Goal: Task Accomplishment & Management: Use online tool/utility

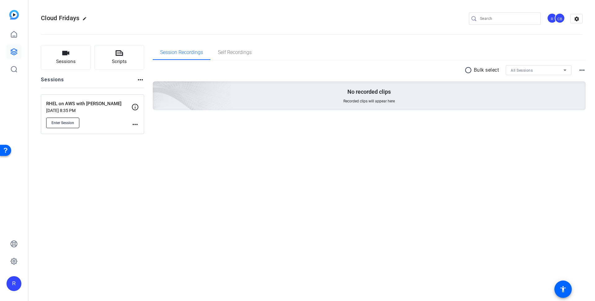
click at [75, 126] on button "Enter Session" at bounding box center [62, 123] width 33 height 11
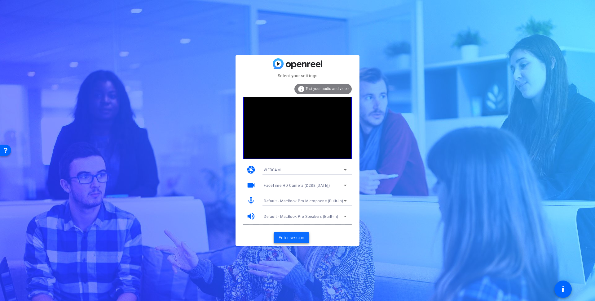
click at [299, 237] on span "Enter session" at bounding box center [292, 237] width 26 height 7
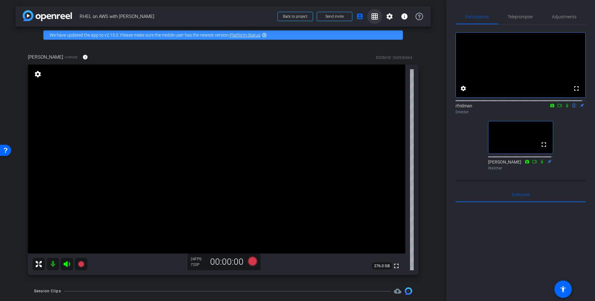
click at [371, 19] on mat-icon "grid_on" at bounding box center [374, 16] width 7 height 7
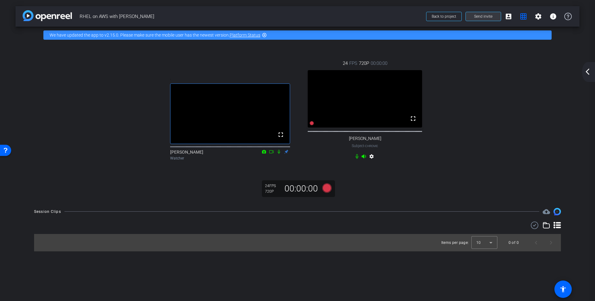
click at [480, 16] on span "Send invite" at bounding box center [484, 16] width 18 height 5
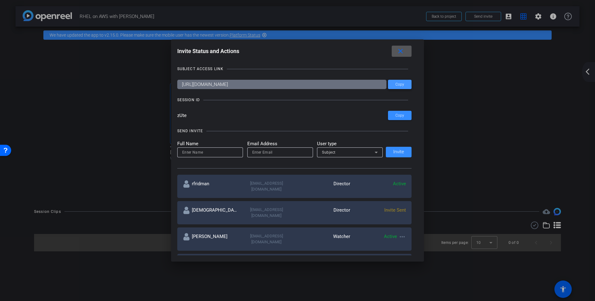
click at [399, 83] on span "Copy" at bounding box center [400, 84] width 9 height 5
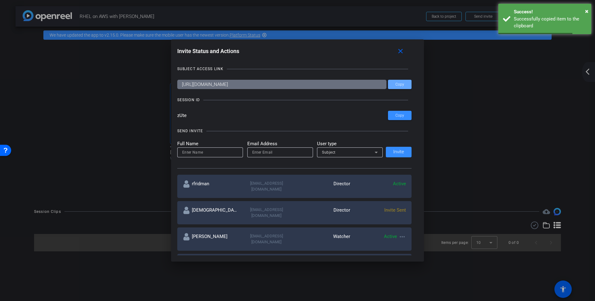
drag, startPoint x: 404, startPoint y: 50, endPoint x: 392, endPoint y: 66, distance: 19.9
click at [404, 50] on mat-icon "close" at bounding box center [401, 51] width 8 height 8
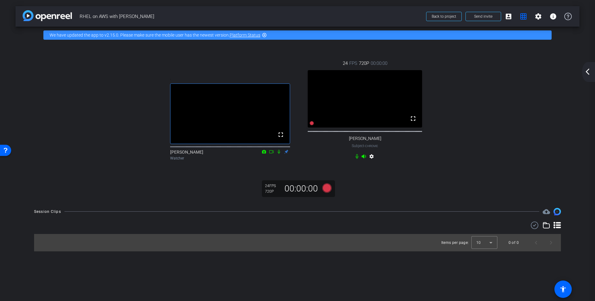
click at [372, 161] on mat-icon "settings" at bounding box center [371, 157] width 7 height 7
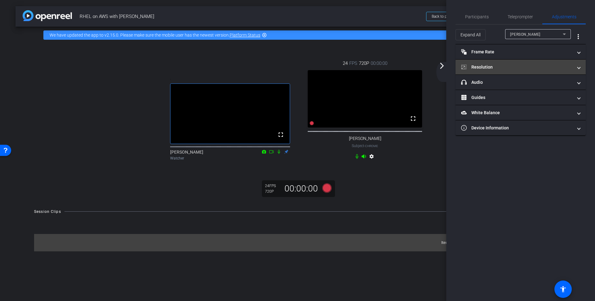
click at [486, 66] on mat-panel-title "Resolution" at bounding box center [518, 67] width 112 height 7
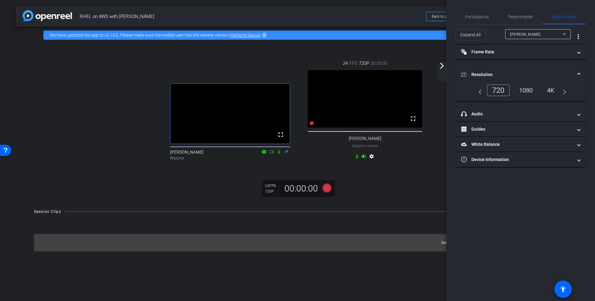
click at [527, 89] on div "1080" at bounding box center [526, 90] width 23 height 11
click at [444, 64] on mat-icon "arrow_forward_ios" at bounding box center [442, 65] width 7 height 7
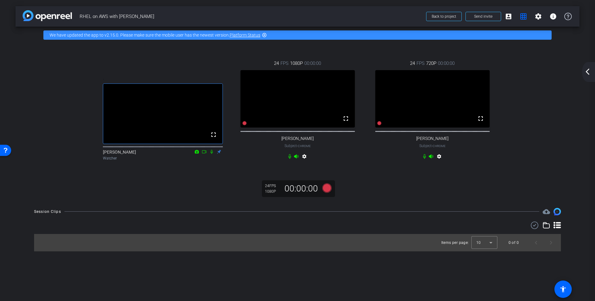
click at [434, 201] on div ". fullscreen [PERSON_NAME] Watcher 24 FPS 1080P 00:00:00 fullscreen [PERSON_NAM…" at bounding box center [298, 122] width 564 height 158
click at [439, 161] on mat-icon "settings" at bounding box center [439, 157] width 7 height 7
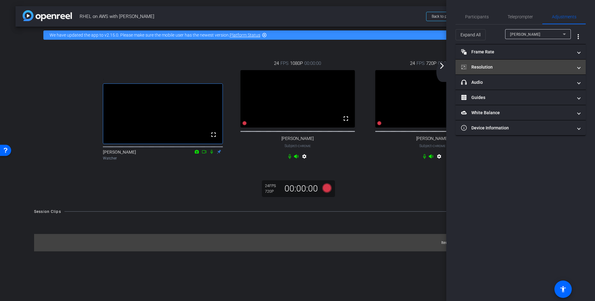
click at [485, 65] on mat-panel-title "Resolution" at bounding box center [518, 67] width 112 height 7
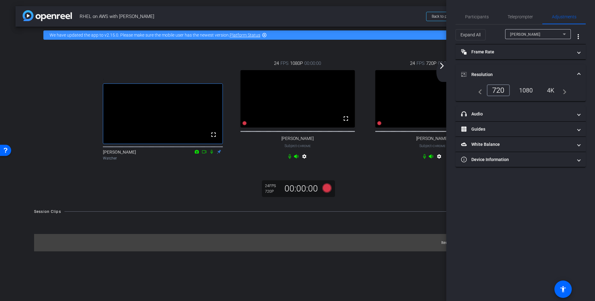
click at [528, 88] on div "1080" at bounding box center [526, 90] width 23 height 11
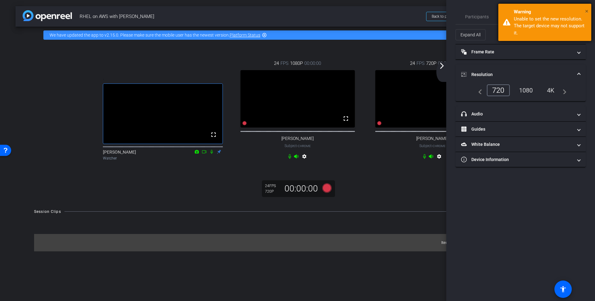
click at [586, 10] on span "×" at bounding box center [587, 10] width 3 height 7
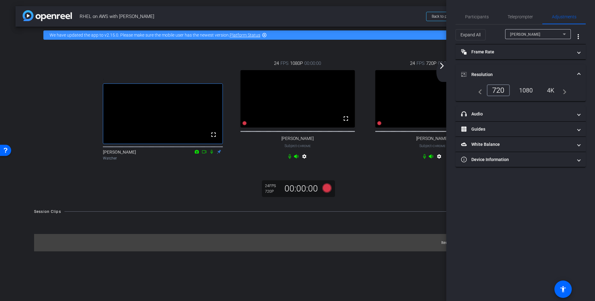
click at [442, 68] on mat-icon "arrow_forward_ios" at bounding box center [442, 65] width 7 height 7
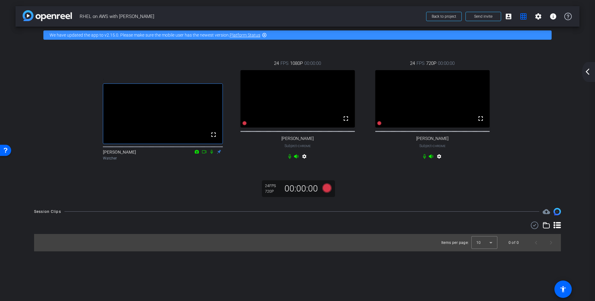
click at [304, 161] on mat-icon "settings" at bounding box center [304, 157] width 7 height 7
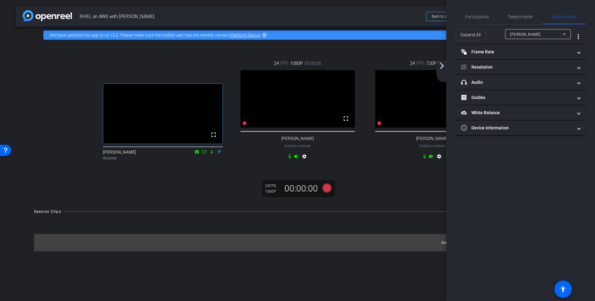
click at [394, 282] on div "arrow_back RHEL on AWS with [PERSON_NAME] Back to project Send invite account_b…" at bounding box center [297, 150] width 595 height 301
click at [442, 70] on div "arrow_back_ios_new arrow_forward_ios" at bounding box center [443, 72] width 13 height 20
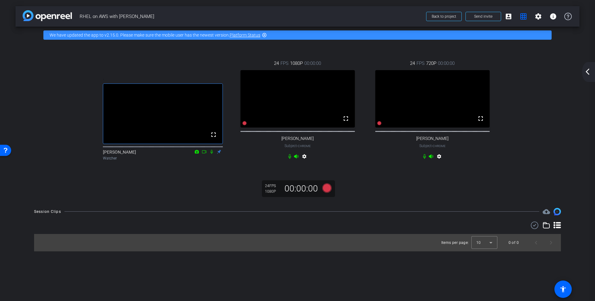
click at [306, 161] on mat-icon "settings" at bounding box center [304, 157] width 7 height 7
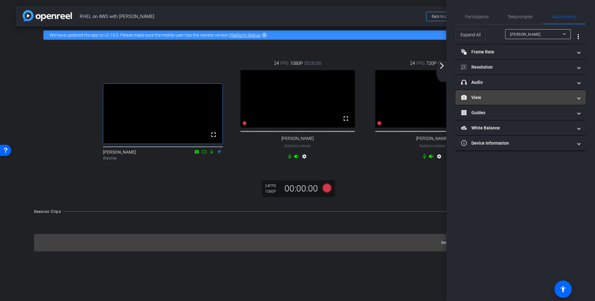
click at [579, 97] on span at bounding box center [579, 97] width 2 height 7
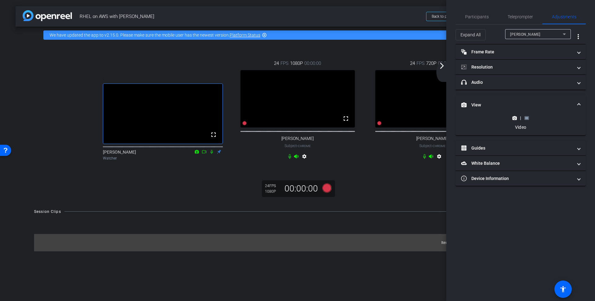
click at [527, 117] on rect at bounding box center [526, 118] width 3 height 2
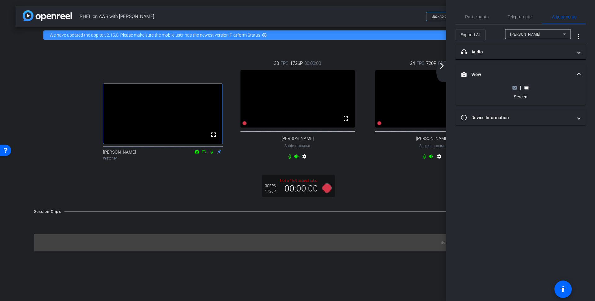
click at [440, 64] on mat-icon "arrow_forward_ios" at bounding box center [442, 65] width 7 height 7
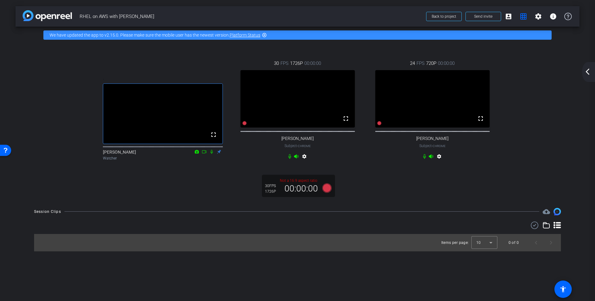
click at [306, 161] on mat-icon "settings" at bounding box center [304, 157] width 7 height 7
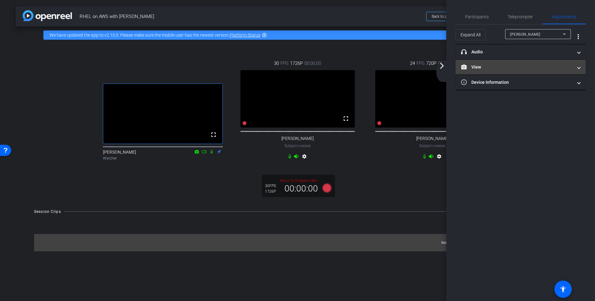
click at [580, 66] on span at bounding box center [579, 67] width 2 height 7
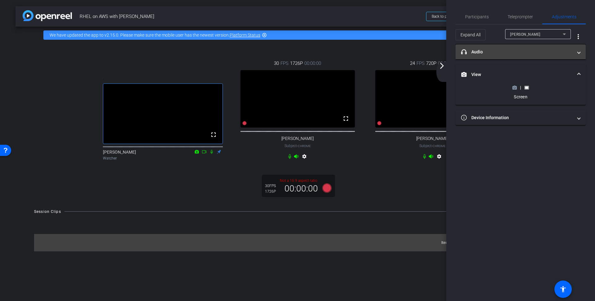
click at [579, 52] on span at bounding box center [579, 52] width 2 height 7
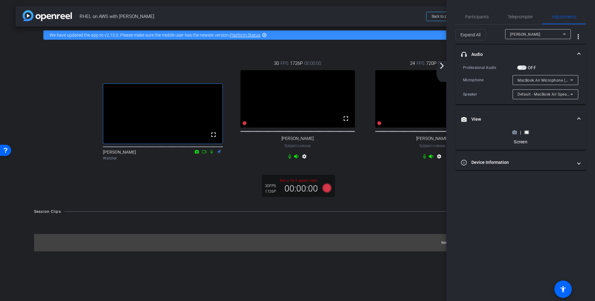
click at [580, 52] on span at bounding box center [579, 54] width 2 height 7
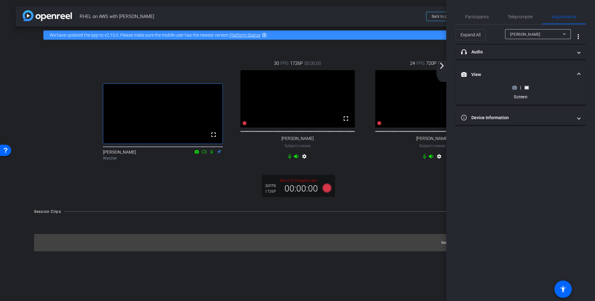
click at [579, 72] on span at bounding box center [579, 74] width 2 height 7
click at [444, 73] on div "arrow_back_ios_new arrow_forward_ios" at bounding box center [443, 72] width 13 height 20
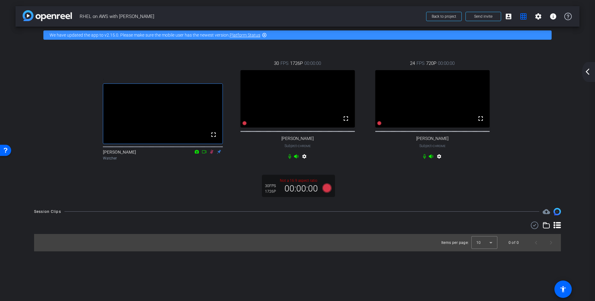
click at [590, 74] on mat-icon "arrow_back_ios_new" at bounding box center [587, 71] width 7 height 7
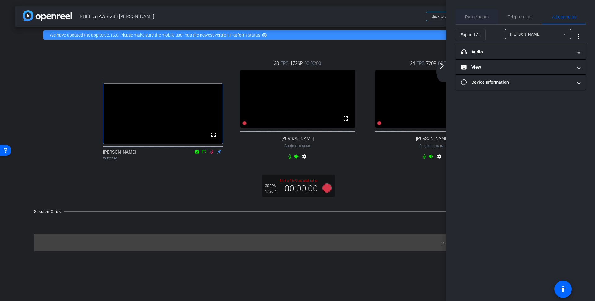
click at [477, 16] on span "Participants" at bounding box center [478, 17] width 24 height 4
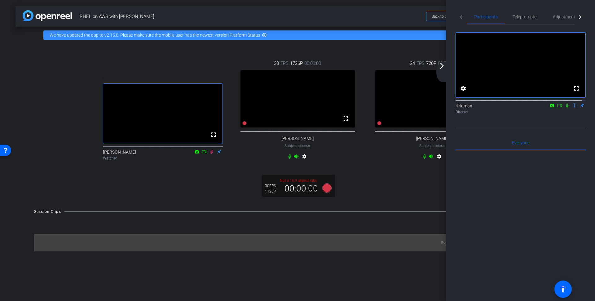
click at [292, 67] on span "1726P" at bounding box center [296, 63] width 13 height 7
click at [275, 67] on span "30" at bounding box center [276, 63] width 5 height 7
click at [328, 192] on icon at bounding box center [327, 187] width 9 height 9
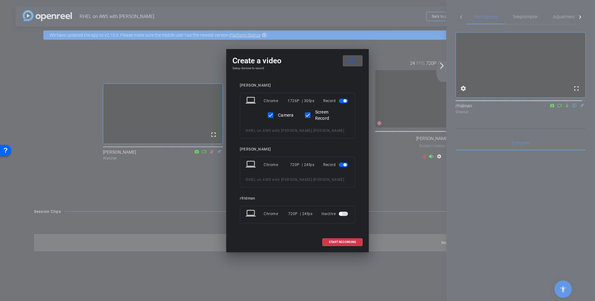
click at [344, 165] on span "button" at bounding box center [345, 164] width 3 height 3
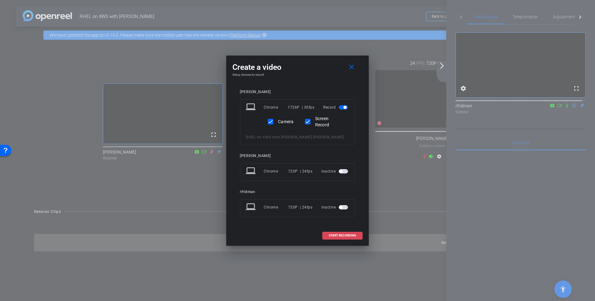
click at [344, 235] on span "START RECORDING" at bounding box center [342, 235] width 27 height 3
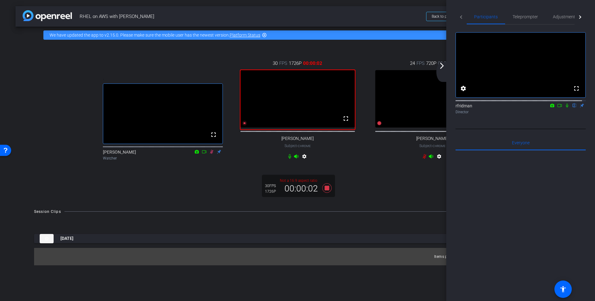
click at [566, 108] on icon at bounding box center [567, 106] width 2 height 4
click at [444, 65] on mat-icon "arrow_forward_ios" at bounding box center [442, 65] width 7 height 7
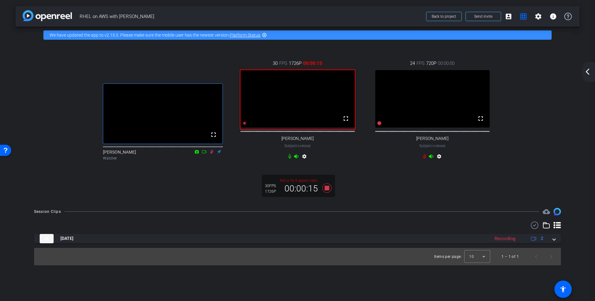
click at [305, 161] on mat-icon "settings" at bounding box center [304, 157] width 7 height 7
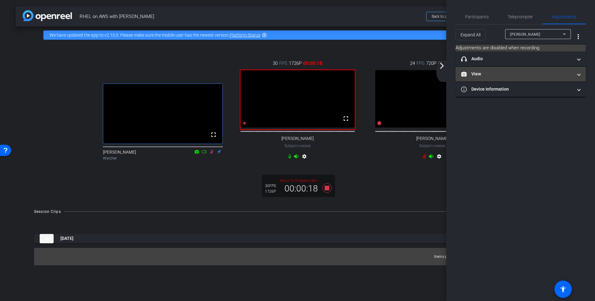
click at [581, 73] on mat-expansion-panel-header "View" at bounding box center [521, 74] width 130 height 15
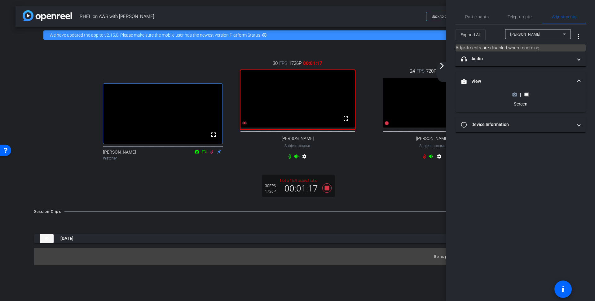
click at [514, 93] on icon at bounding box center [515, 94] width 4 height 3
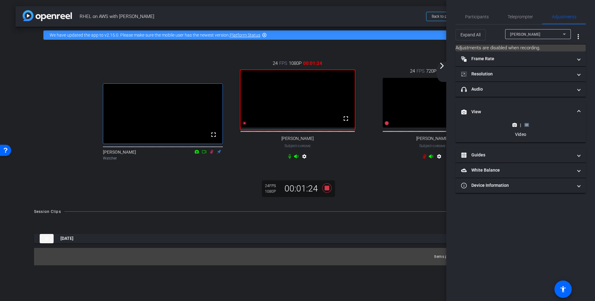
click at [527, 124] on rect at bounding box center [526, 125] width 3 height 2
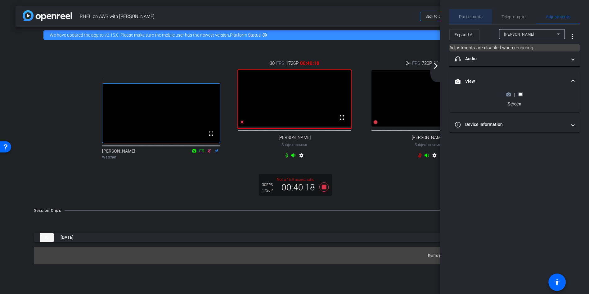
click at [469, 16] on span "Participants" at bounding box center [471, 17] width 24 height 4
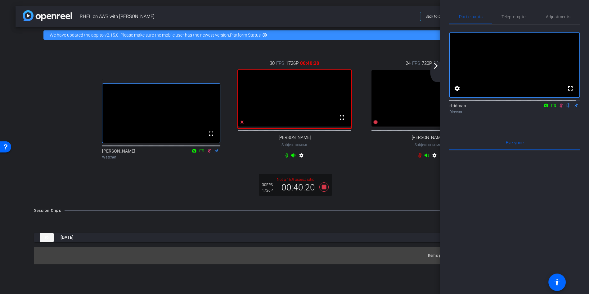
click at [559, 108] on icon at bounding box center [560, 106] width 3 height 4
click at [323, 192] on icon at bounding box center [323, 186] width 9 height 9
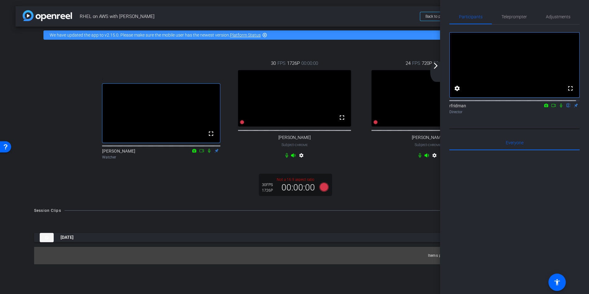
click at [439, 69] on mat-icon "arrow_forward_ios" at bounding box center [435, 65] width 7 height 7
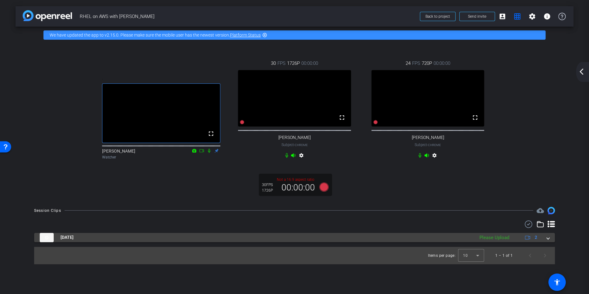
click at [547, 241] on span at bounding box center [547, 237] width 2 height 7
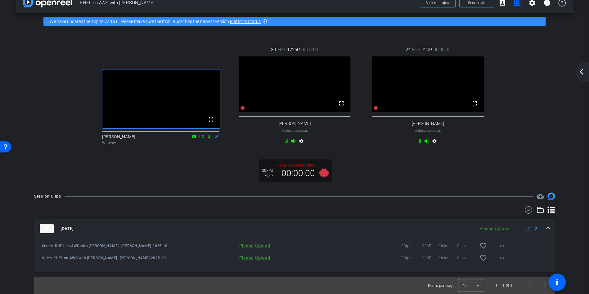
scroll to position [21, 0]
click at [498, 245] on mat-icon "more_horiz" at bounding box center [501, 245] width 7 height 7
click at [503, 260] on span "Upload" at bounding box center [508, 258] width 25 height 7
click at [500, 259] on mat-icon "more_horiz" at bounding box center [501, 257] width 7 height 7
click at [502, 269] on span "Upload" at bounding box center [508, 270] width 25 height 7
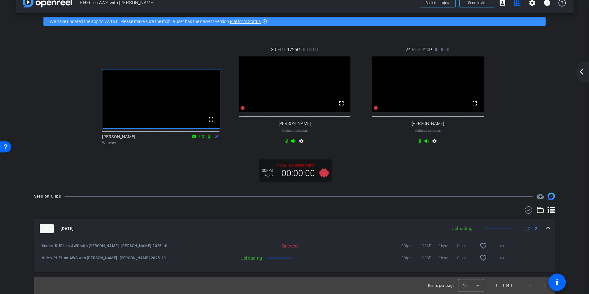
scroll to position [11, 0]
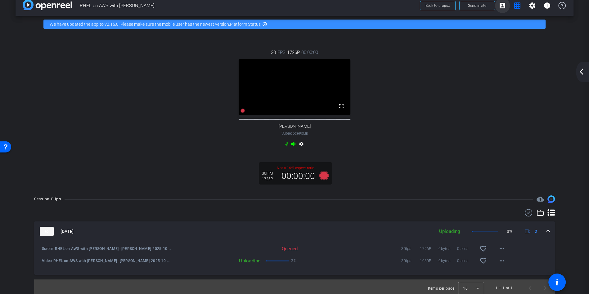
click at [501, 6] on mat-icon "account_box" at bounding box center [501, 5] width 7 height 7
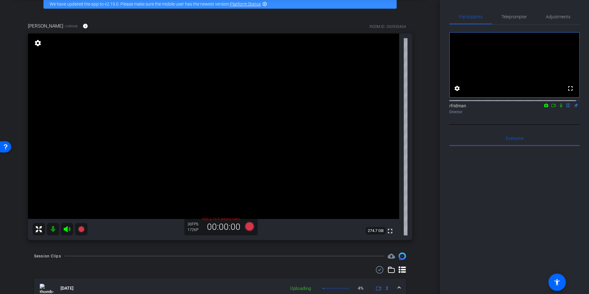
scroll to position [91, 0]
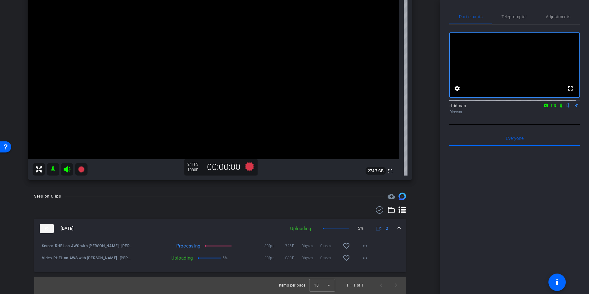
click at [560, 108] on icon at bounding box center [561, 106] width 2 height 4
click at [551, 108] on icon at bounding box center [553, 105] width 5 height 4
click at [566, 108] on icon at bounding box center [568, 105] width 5 height 4
click at [567, 108] on icon at bounding box center [568, 106] width 2 height 4
